Goal: Task Accomplishment & Management: Manage account settings

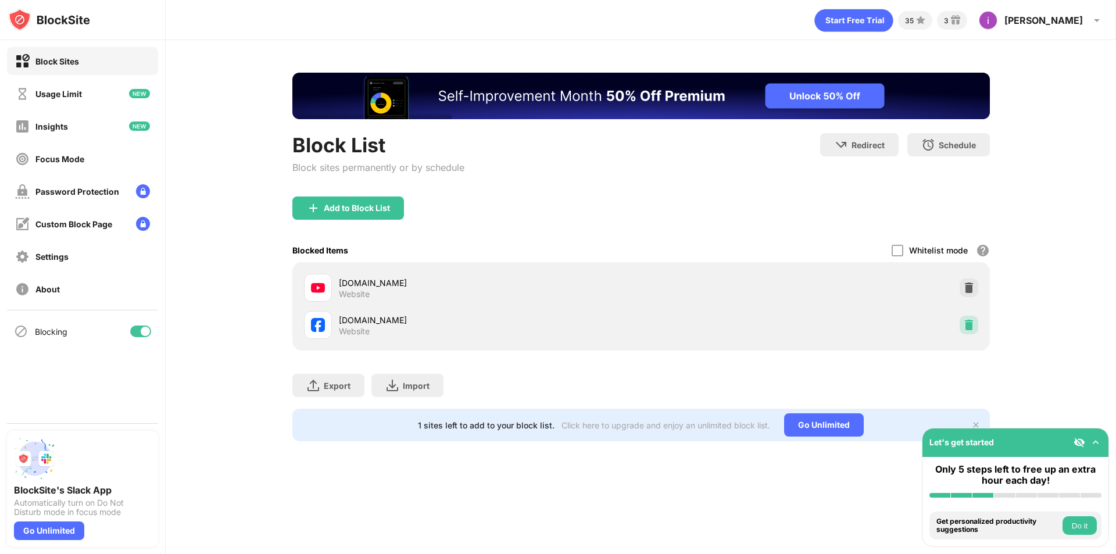
click at [963, 325] on img at bounding box center [969, 325] width 12 height 12
